Goal: Task Accomplishment & Management: Complete application form

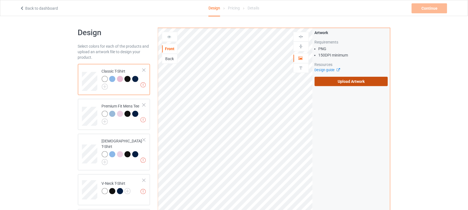
click at [343, 81] on label "Upload Artwork" at bounding box center [351, 81] width 73 height 9
click at [0, 0] on input "Upload Artwork" at bounding box center [0, 0] width 0 height 0
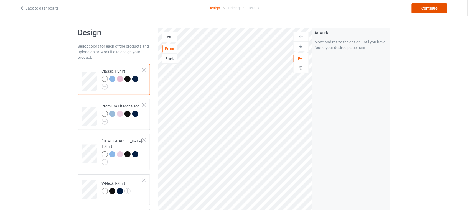
click at [432, 8] on div "Continue" at bounding box center [428, 8] width 35 height 10
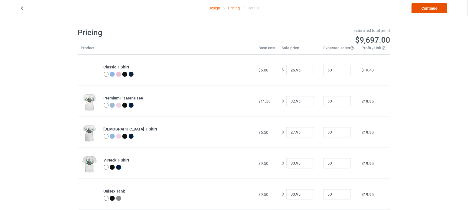
click at [427, 8] on link "Continue" at bounding box center [428, 8] width 35 height 10
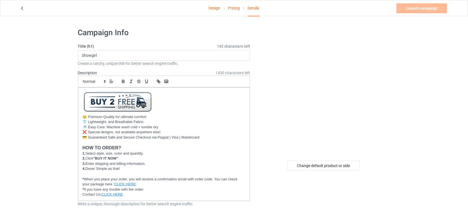
drag, startPoint x: 125, startPoint y: 55, endPoint x: 14, endPoint y: 55, distance: 110.8
paste input "ix Seven"
paste input "[PERSON_NAME][US_STATE]"
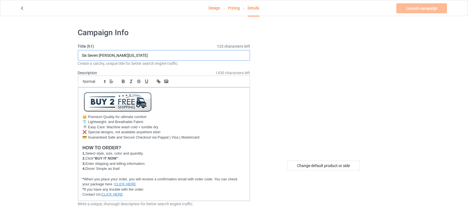
drag, startPoint x: 98, startPoint y: 54, endPoint x: 53, endPoint y: 54, distance: 44.3
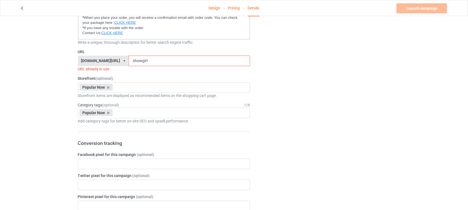
scroll to position [104, 0]
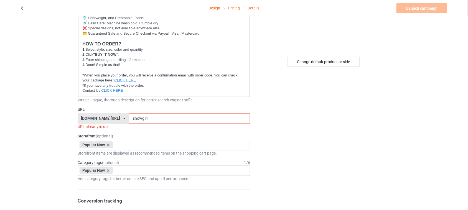
type input "Six Seven [PERSON_NAME][US_STATE]"
drag, startPoint x: 152, startPoint y: 117, endPoint x: 28, endPoint y: 122, distance: 124.8
paste input "Six Seven"
drag, startPoint x: 150, startPoint y: 117, endPoint x: 71, endPoint y: 116, distance: 78.7
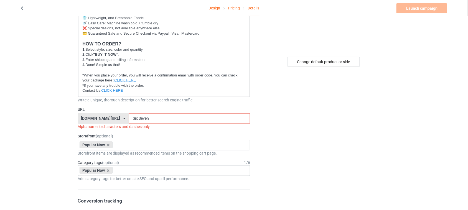
click at [79, 117] on div "[DOMAIN_NAME][URL] [DOMAIN_NAME][URL] [DOMAIN_NAME][URL] 6273c5abfddeea00434baf…" at bounding box center [164, 118] width 172 height 11
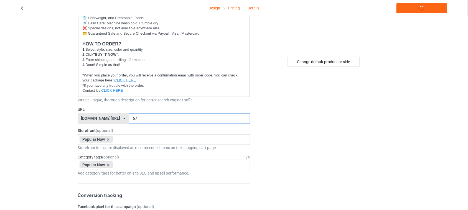
type input "67"
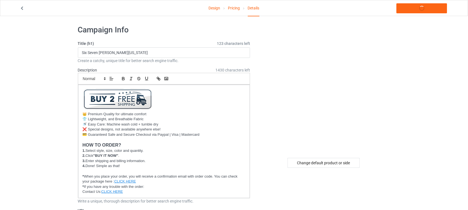
scroll to position [0, 0]
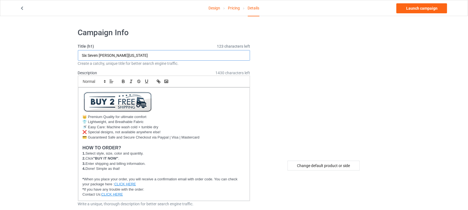
drag, startPoint x: 100, startPoint y: 53, endPoint x: 31, endPoint y: 53, distance: 68.4
click at [166, 57] on input "[PERSON_NAME][US_STATE]" at bounding box center [164, 55] width 172 height 11
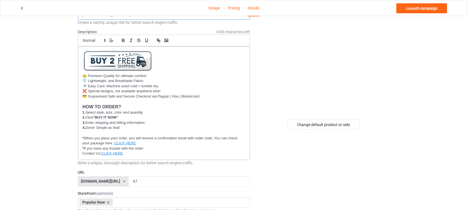
scroll to position [139, 0]
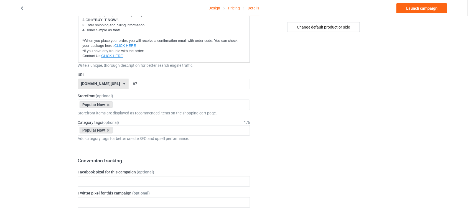
type input "[PERSON_NAME][US_STATE] 76"
drag, startPoint x: 141, startPoint y: 83, endPoint x: 60, endPoint y: 83, distance: 81.5
click at [67, 83] on div "Design Pricing Details Launch campaign Campaign Info Title (h1) 130 characters …" at bounding box center [234, 210] width 468 height 664
type input "76"
click at [352, 113] on div "Change default product or side" at bounding box center [324, 209] width 140 height 649
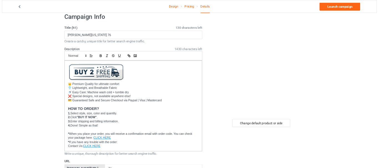
scroll to position [0, 0]
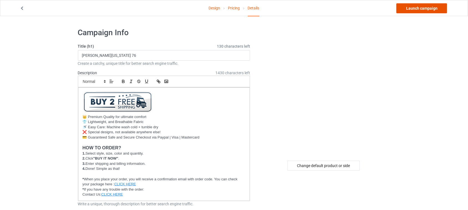
click at [421, 9] on link "Launch campaign" at bounding box center [421, 8] width 51 height 10
